Goal: Information Seeking & Learning: Understand process/instructions

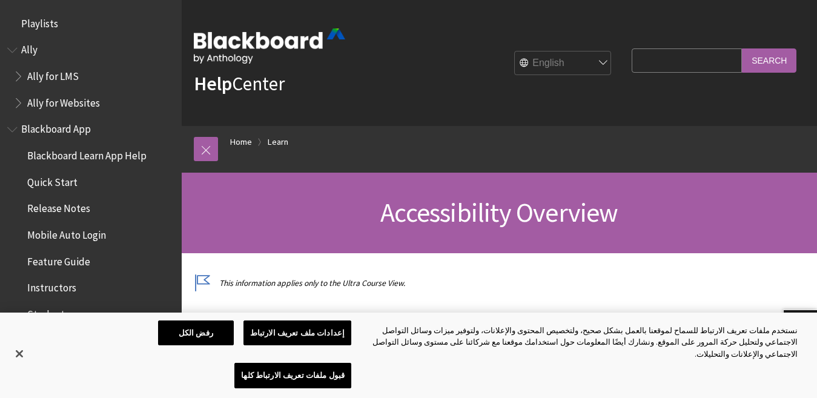
scroll to position [1037, 0]
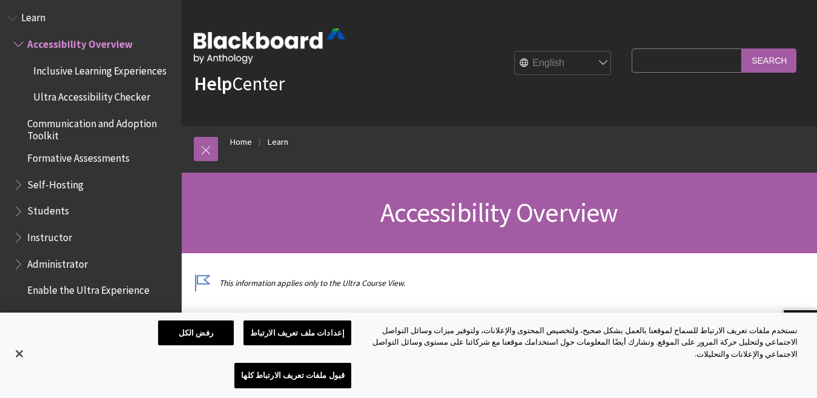
click at [584, 66] on select "English عربية Català Cymraeg Deutsch Español Suomi Français עברית Italiano 日本語 …" at bounding box center [563, 63] width 97 height 24
select select "/ar-sa/Learn/Accessibility_Overview"
click at [515, 51] on select "English عربية Català Cymraeg Deutsch Español Suomi Français עברית Italiano 日本語 …" at bounding box center [563, 63] width 97 height 24
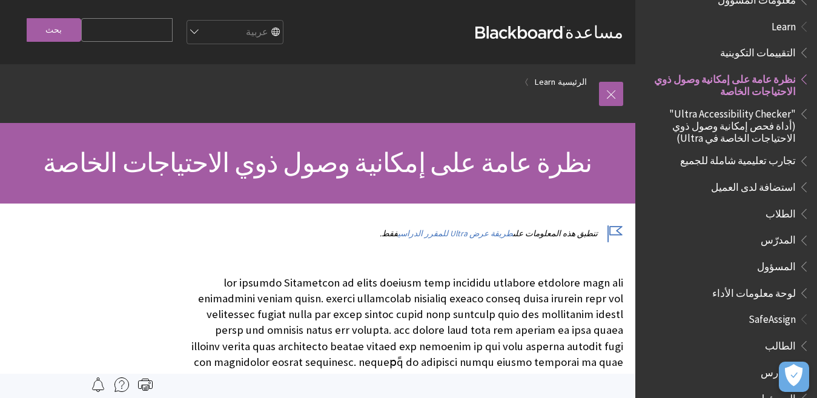
click at [781, 336] on span "الطالب" at bounding box center [780, 344] width 31 height 16
